Goal: Transaction & Acquisition: Purchase product/service

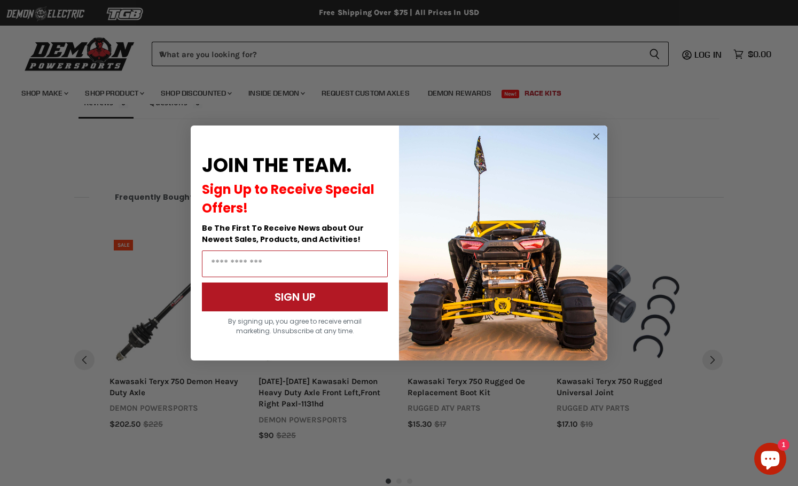
scroll to position [742, 0]
